Goal: Task Accomplishment & Management: Manage account settings

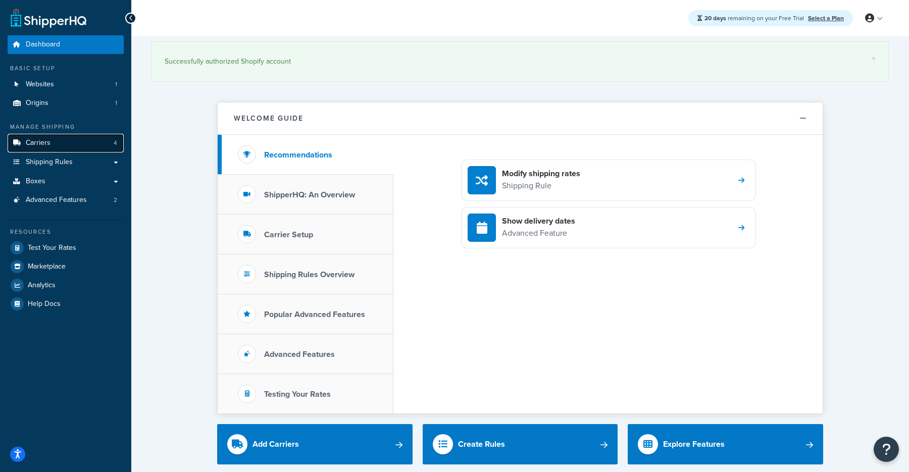
click at [70, 140] on link "Carriers 4" at bounding box center [66, 143] width 116 height 19
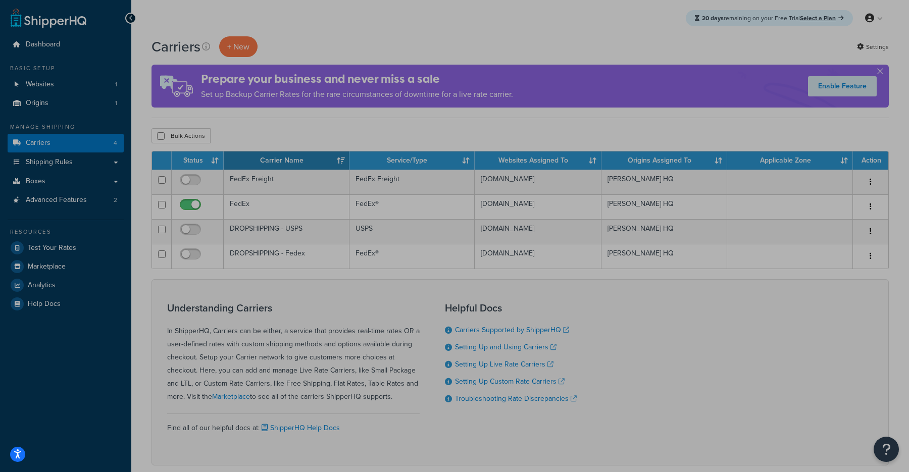
click at [280, 195] on td "FedEx" at bounding box center [287, 207] width 126 height 25
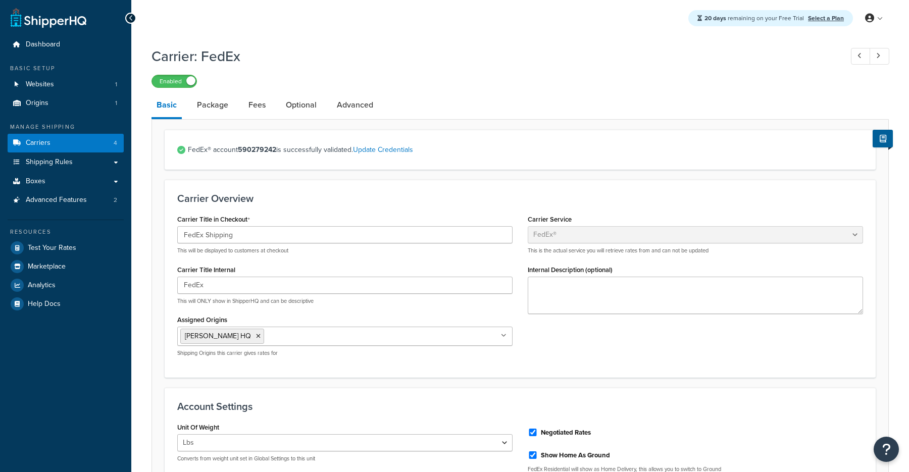
select select "fedEx"
select select "REGULAR_PICKUP"
select select "YOUR_PACKAGING"
click at [75, 135] on link "Carriers 4" at bounding box center [66, 143] width 116 height 19
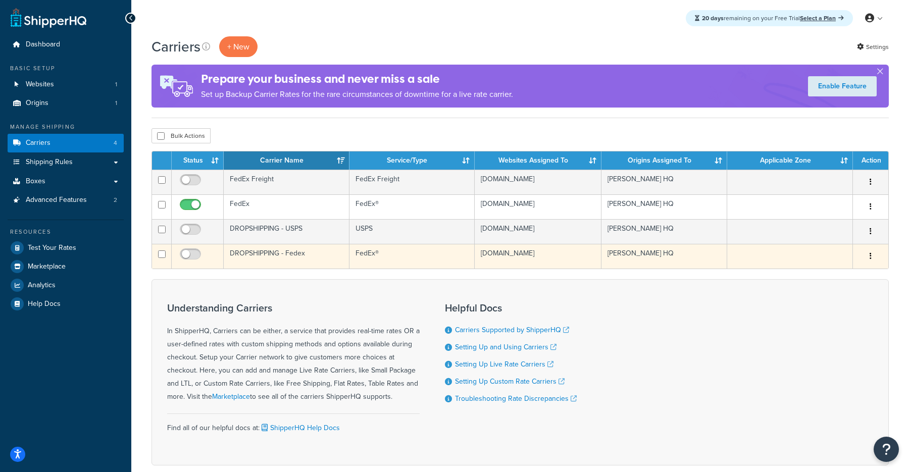
click at [280, 257] on td "DROPSHIPPING - Fedex" at bounding box center [287, 256] width 126 height 25
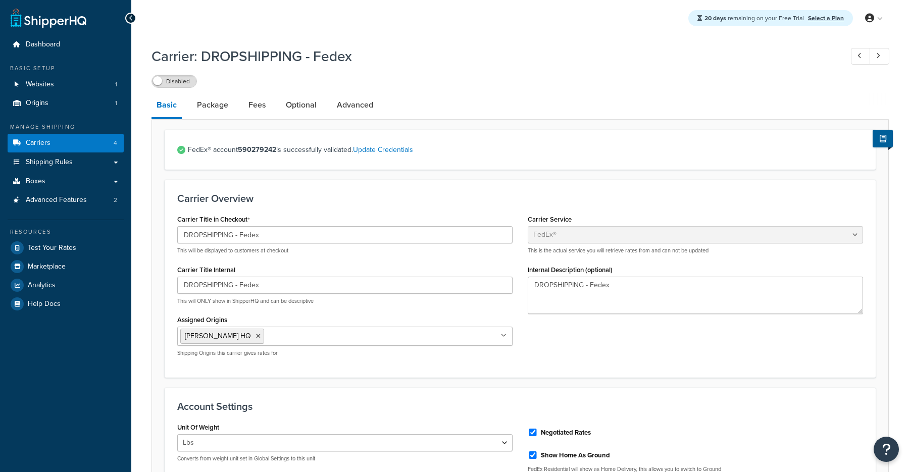
select select "fedEx"
select select "REGULAR_PICKUP"
select select "YOUR_PACKAGING"
click at [65, 144] on link "Carriers 4" at bounding box center [66, 143] width 116 height 19
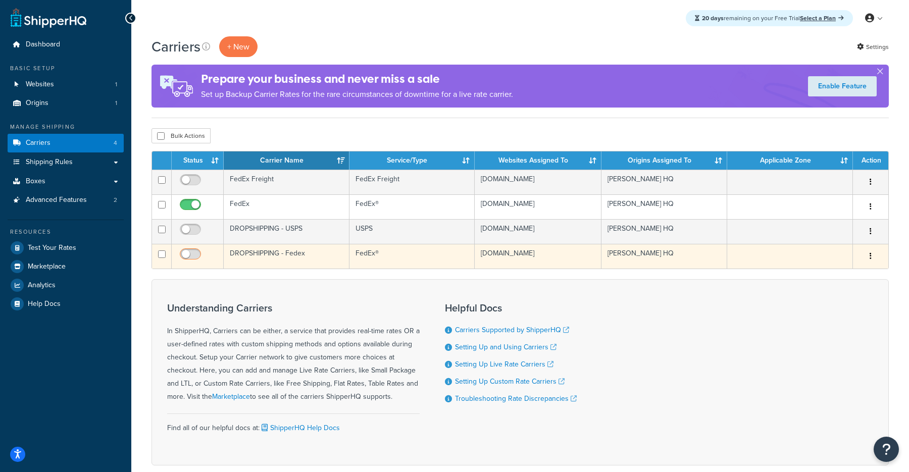
click at [187, 253] on input "checkbox" at bounding box center [192, 257] width 28 height 13
checkbox input "true"
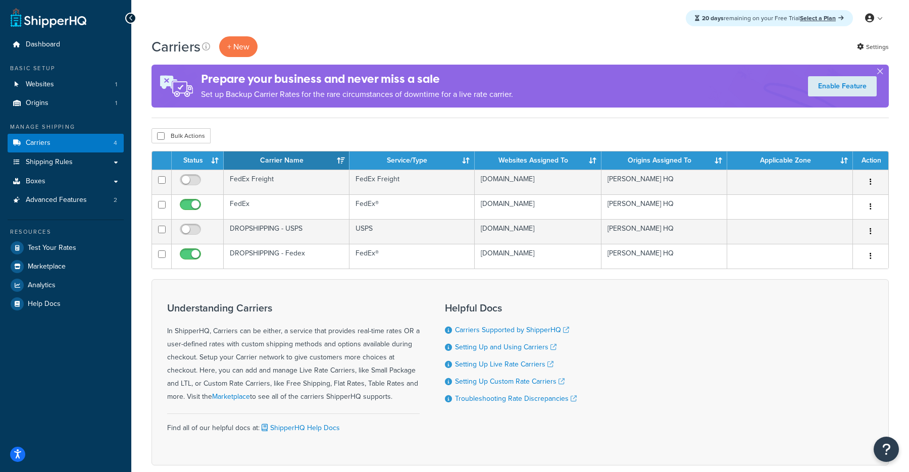
click at [341, 285] on div "Understanding Carriers In ShipperHQ, Carriers can be either, a service that pro…" at bounding box center [521, 372] width 738 height 186
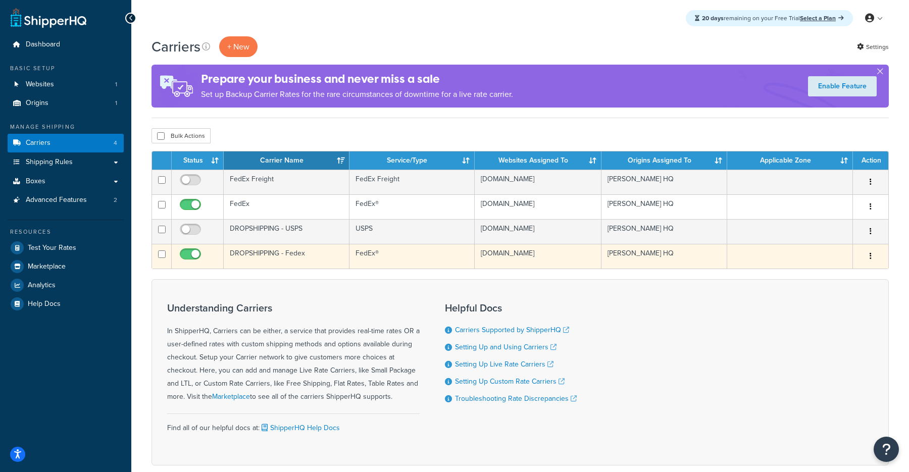
click at [302, 259] on td "DROPSHIPPING - Fedex" at bounding box center [287, 256] width 126 height 25
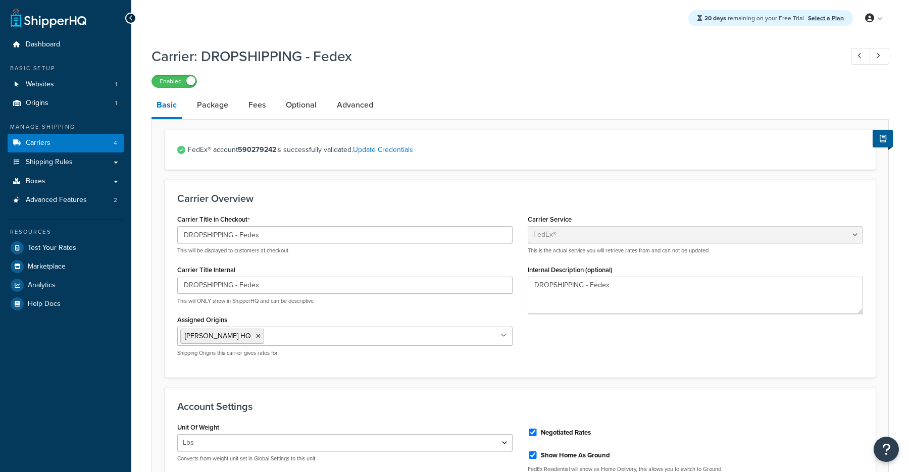
select select "fedEx"
select select "REGULAR_PICKUP"
select select "YOUR_PACKAGING"
click at [267, 108] on link "Fees" at bounding box center [257, 105] width 27 height 24
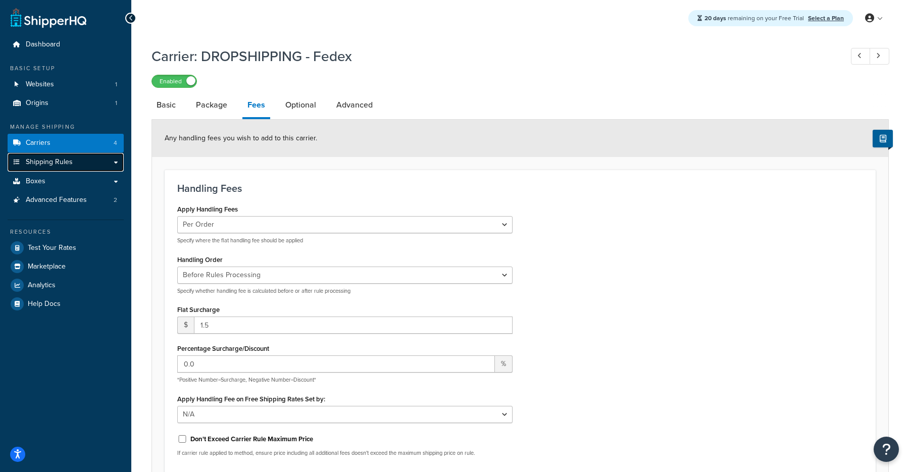
click at [73, 165] on link "Shipping Rules" at bounding box center [66, 162] width 116 height 19
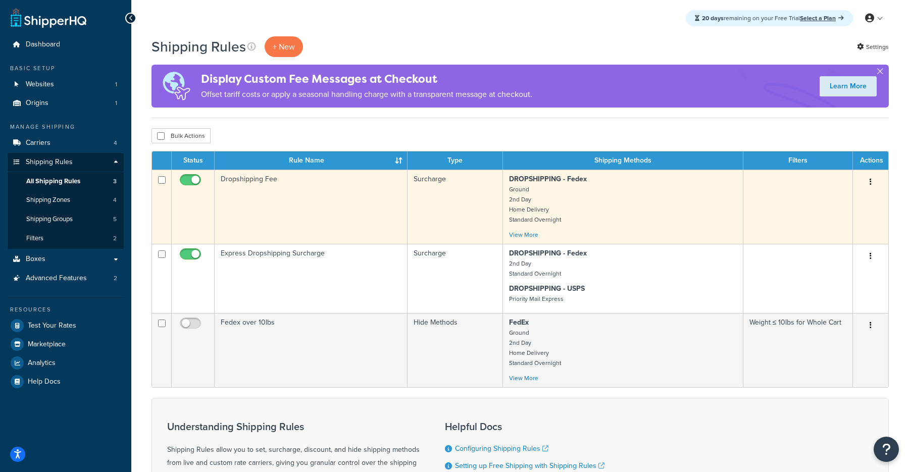
click at [341, 205] on td "Dropshipping Fee" at bounding box center [311, 207] width 193 height 74
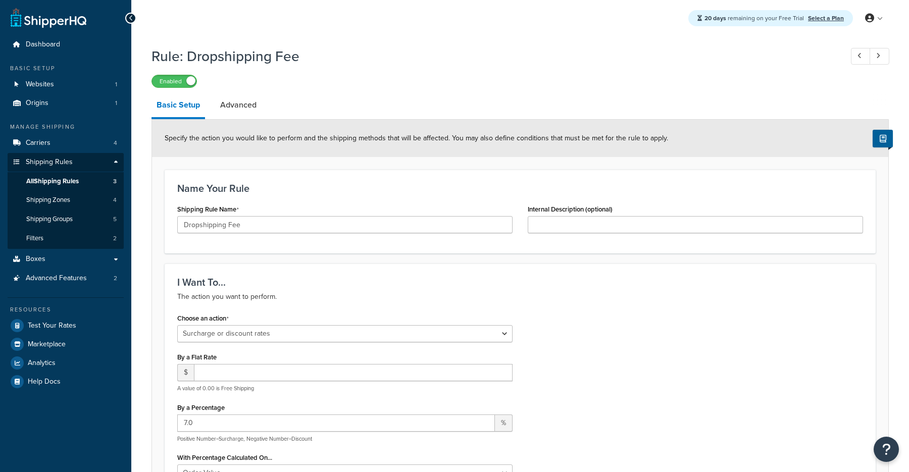
select select "SURCHARGE"
select select "ORDER"
